Goal: Find specific page/section: Find specific page/section

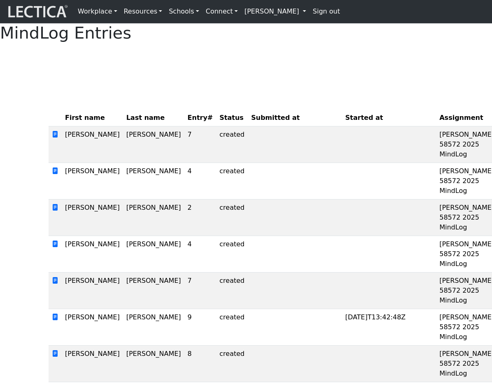
scroll to position [1, 0]
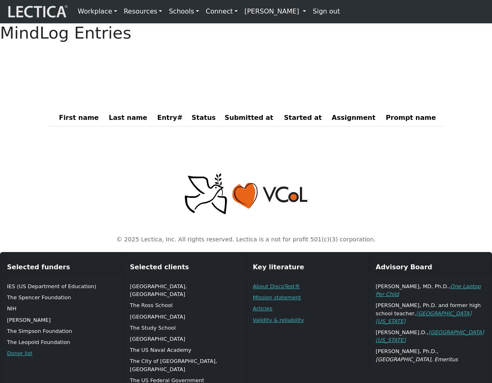
click at [129, 102] on div "MindLog Entries First name Last name Entry# Status Submitted at Started at Assi…" at bounding box center [246, 78] width 492 height 110
click at [109, 43] on div "MindLog Entries" at bounding box center [246, 33] width 492 height 20
